Goal: Transaction & Acquisition: Purchase product/service

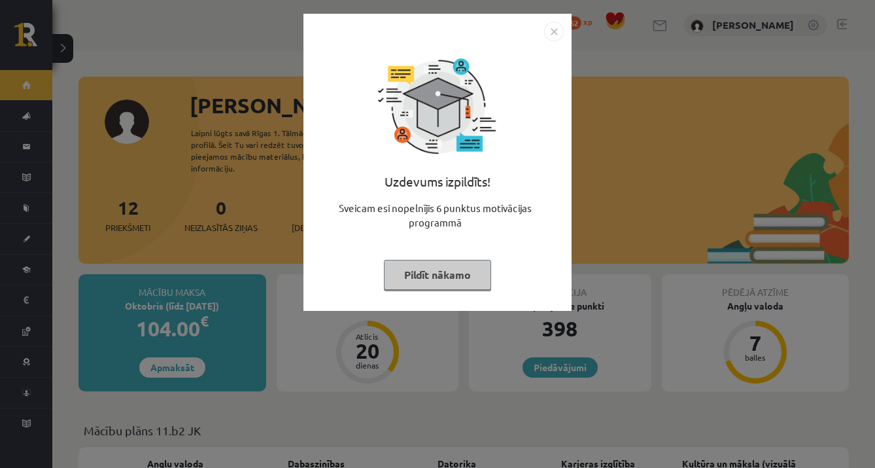
click at [448, 281] on button "Pildīt nākamo" at bounding box center [437, 275] width 107 height 30
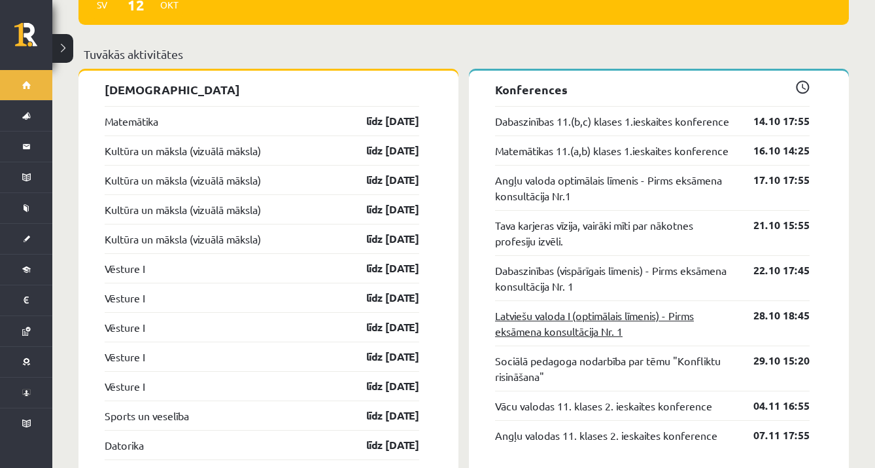
scroll to position [1166, 0]
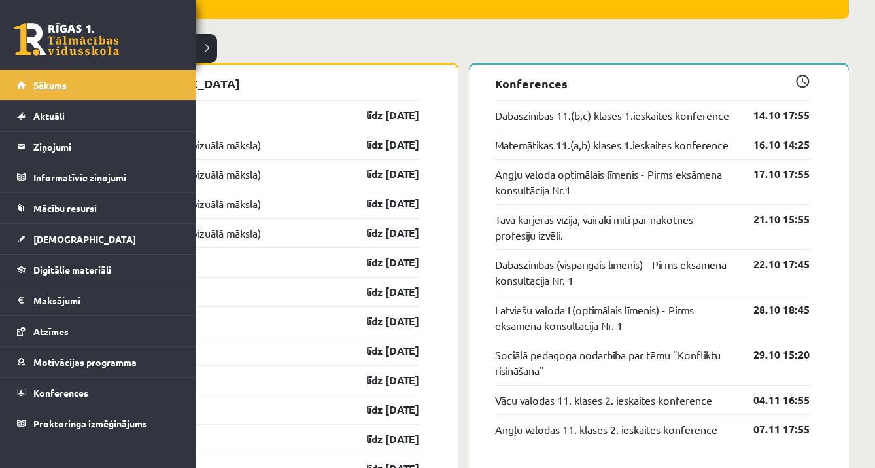
click at [69, 86] on link "Sākums" at bounding box center [98, 85] width 163 height 30
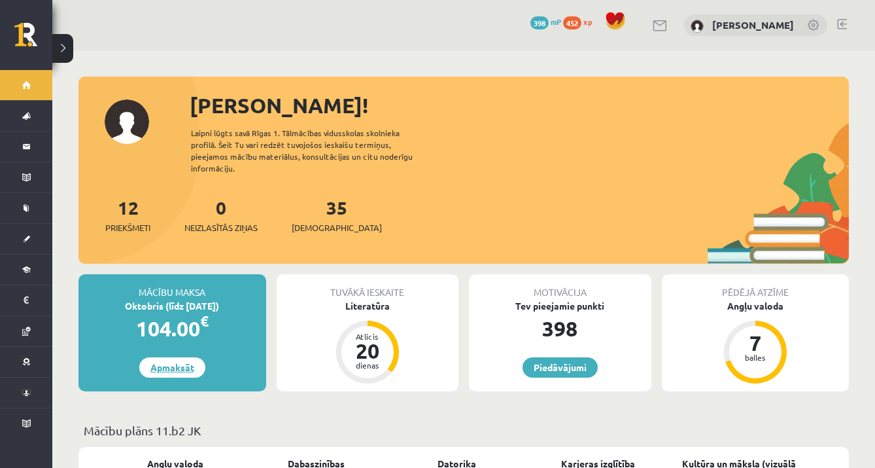
click at [184, 358] on link "Apmaksāt" at bounding box center [172, 367] width 66 height 20
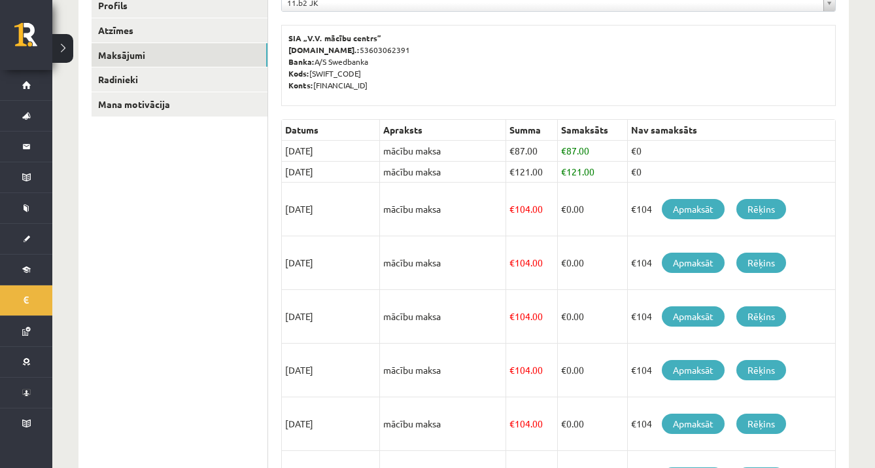
scroll to position [199, 0]
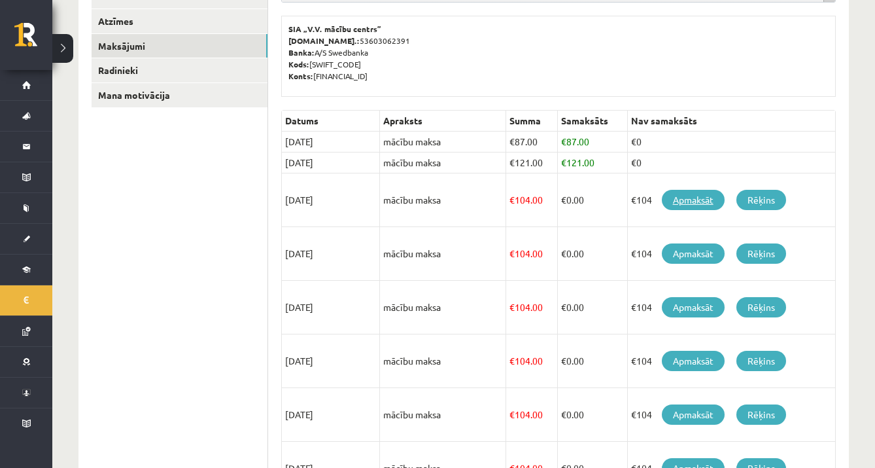
click at [695, 205] on link "Apmaksāt" at bounding box center [693, 200] width 63 height 20
